Goal: Information Seeking & Learning: Compare options

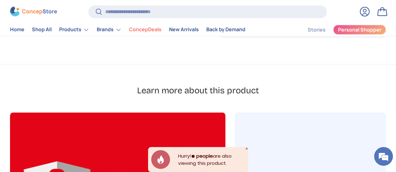
scroll to position [532, 0]
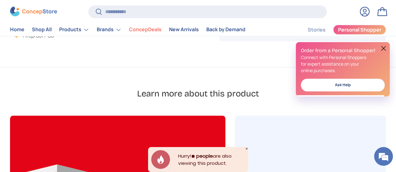
drag, startPoint x: 73, startPoint y: 114, endPoint x: 69, endPoint y: 116, distance: 5.0
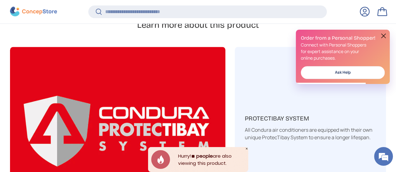
scroll to position [687, 0]
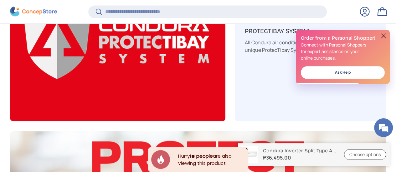
click at [68, 68] on img at bounding box center [117, 40] width 215 height 162
